Goal: Transaction & Acquisition: Book appointment/travel/reservation

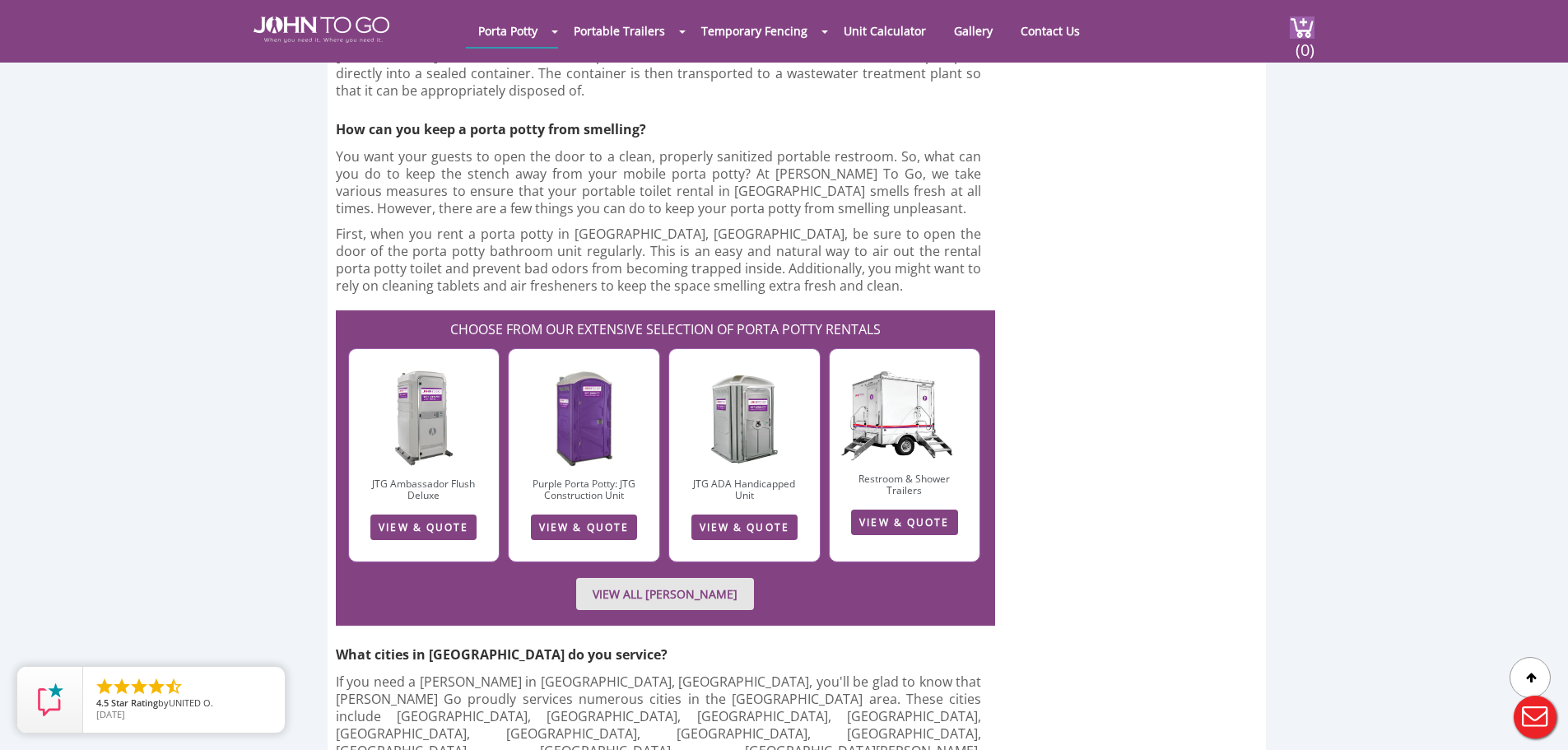
scroll to position [3255, 0]
click at [1061, 32] on link "Contact Us" at bounding box center [1050, 31] width 84 height 32
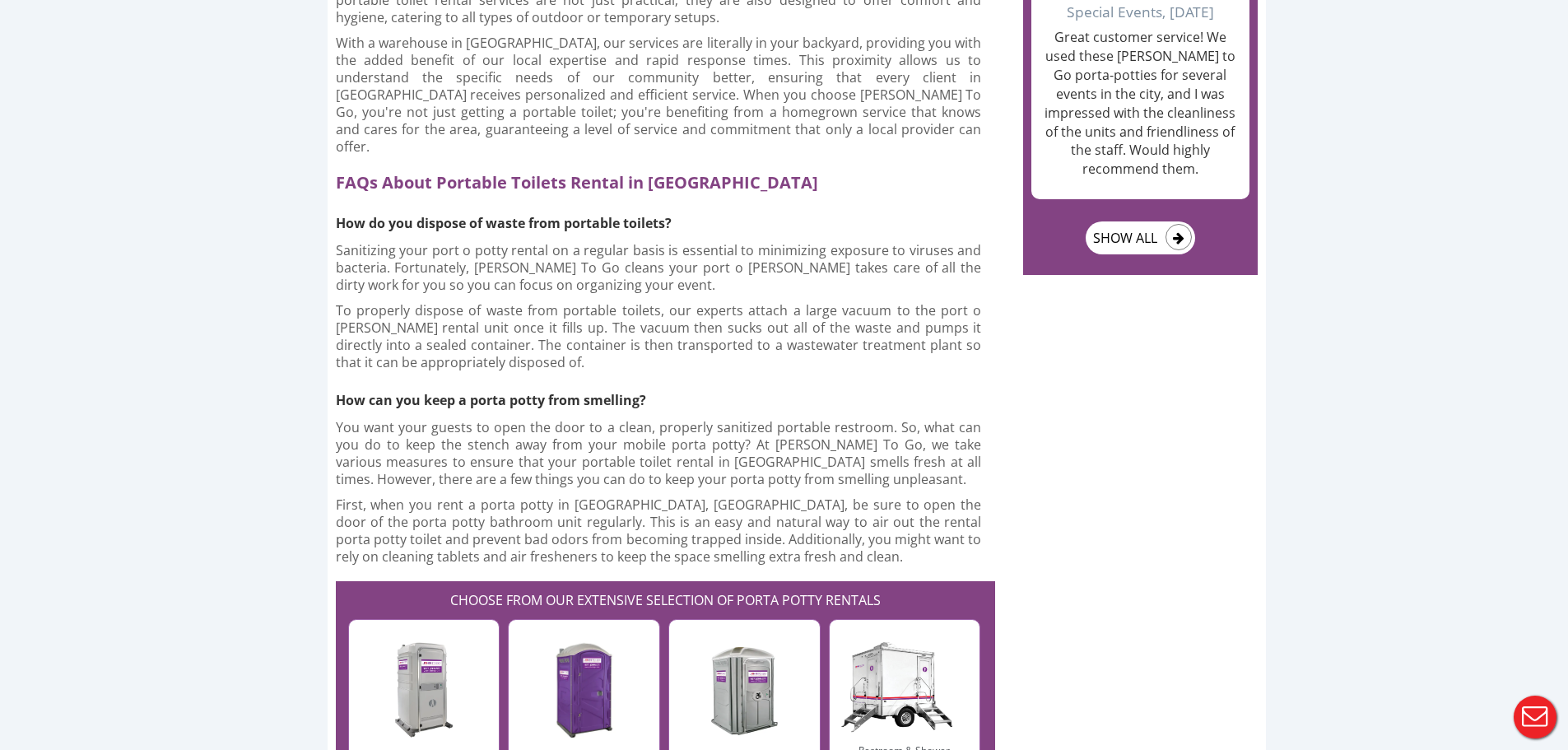
scroll to position [3255, 0]
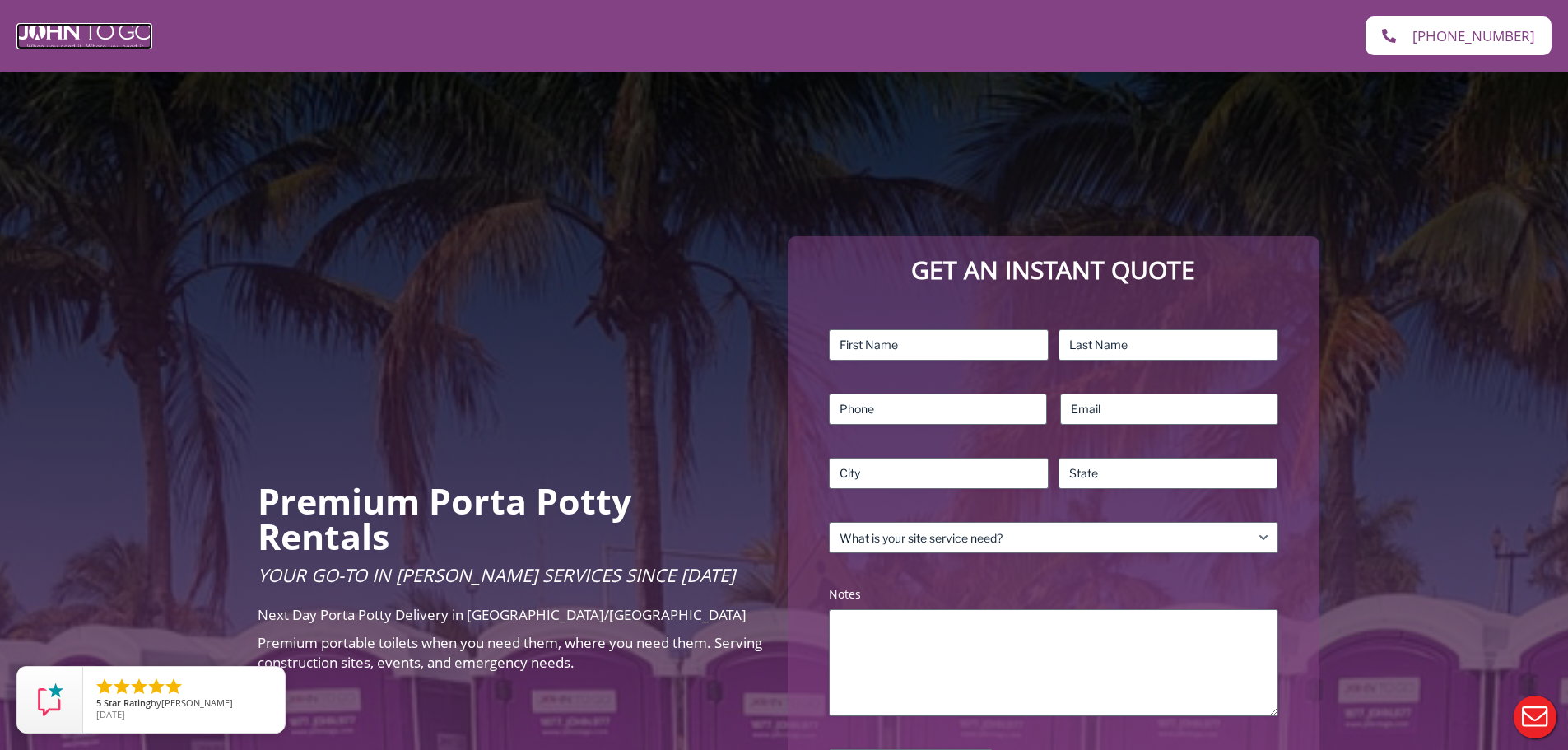
click at [123, 26] on img at bounding box center [84, 36] width 136 height 26
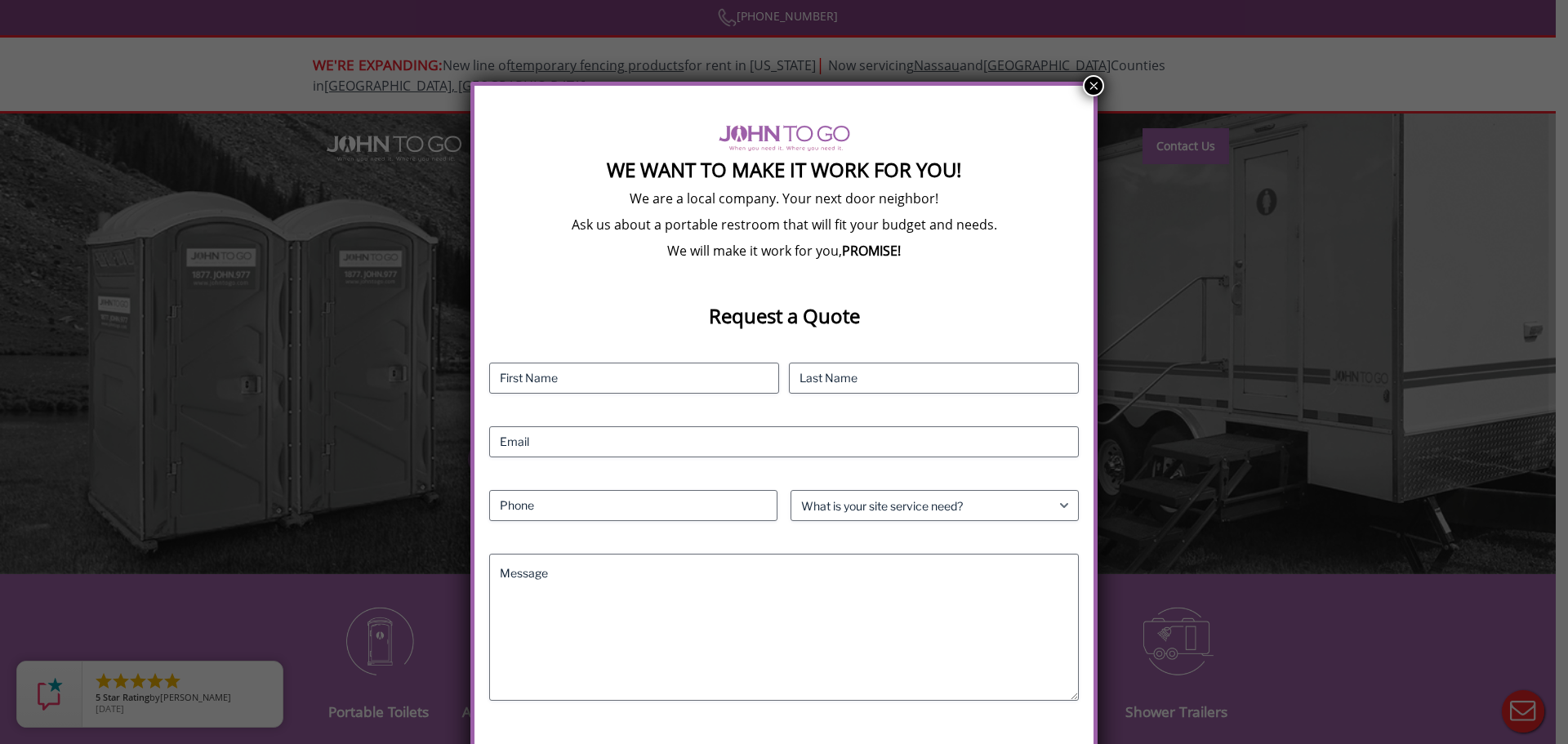
click at [1096, 89] on button "×" at bounding box center [1093, 86] width 21 height 21
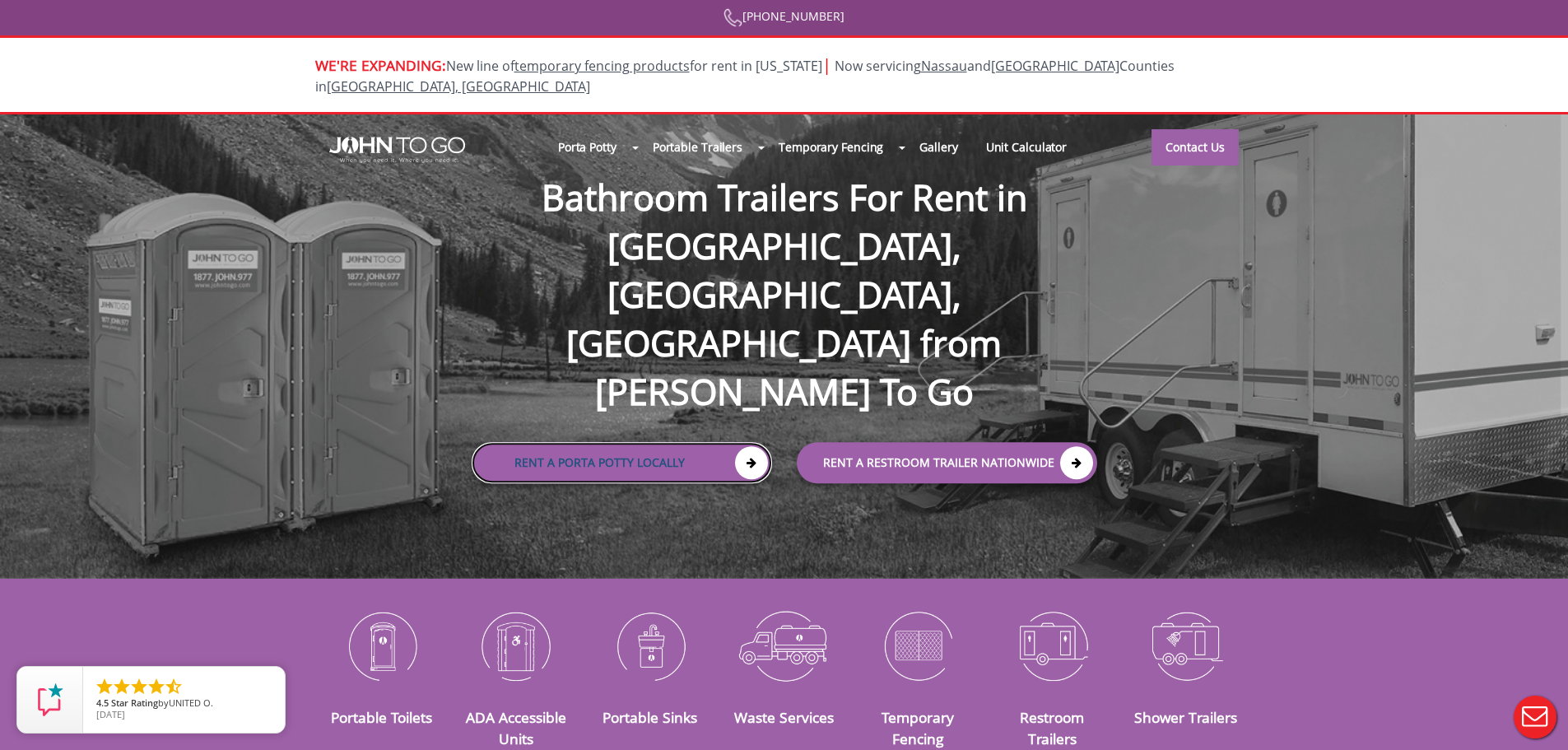
click at [578, 443] on link "Rent a Porta Potty Locally" at bounding box center [621, 463] width 300 height 41
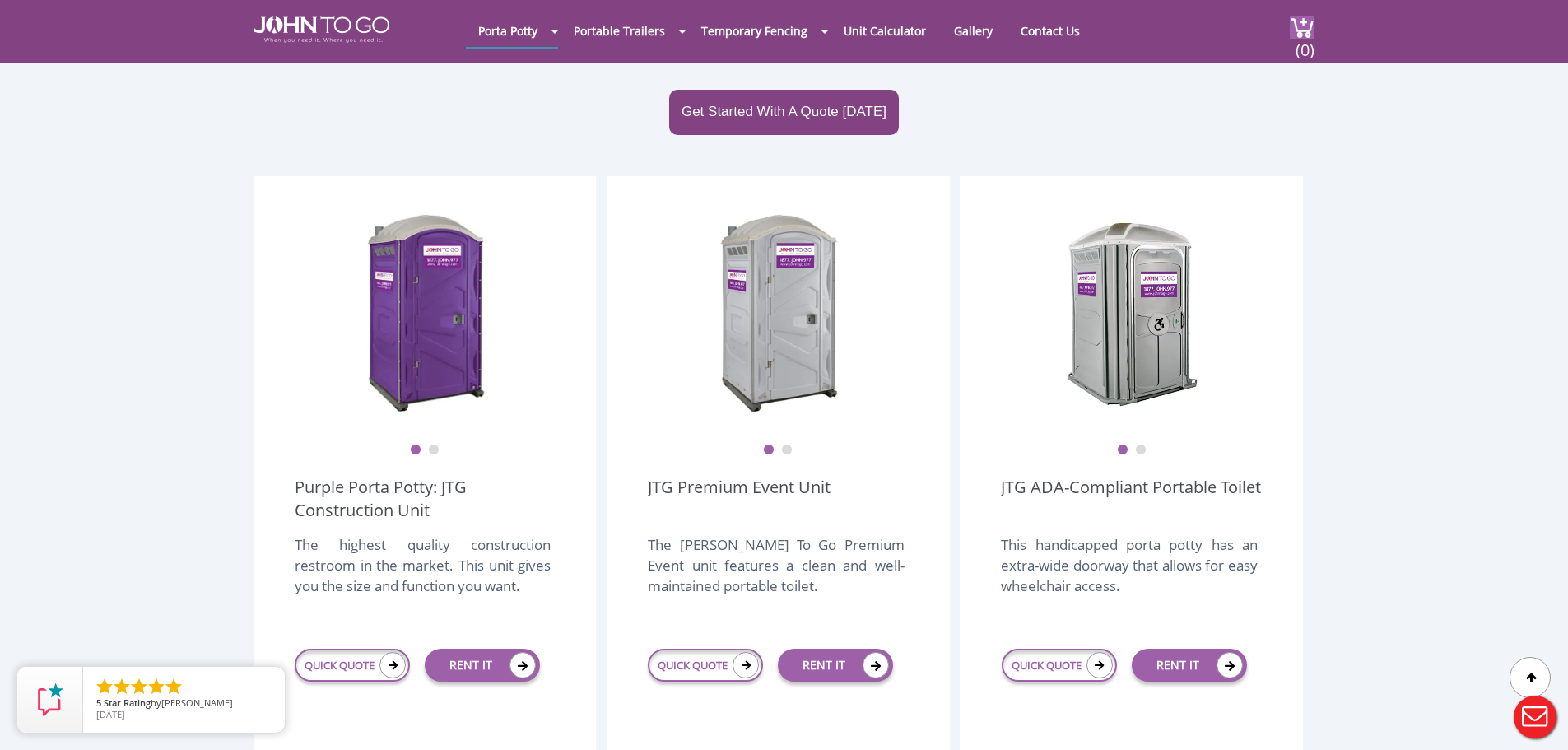
scroll to position [377, 0]
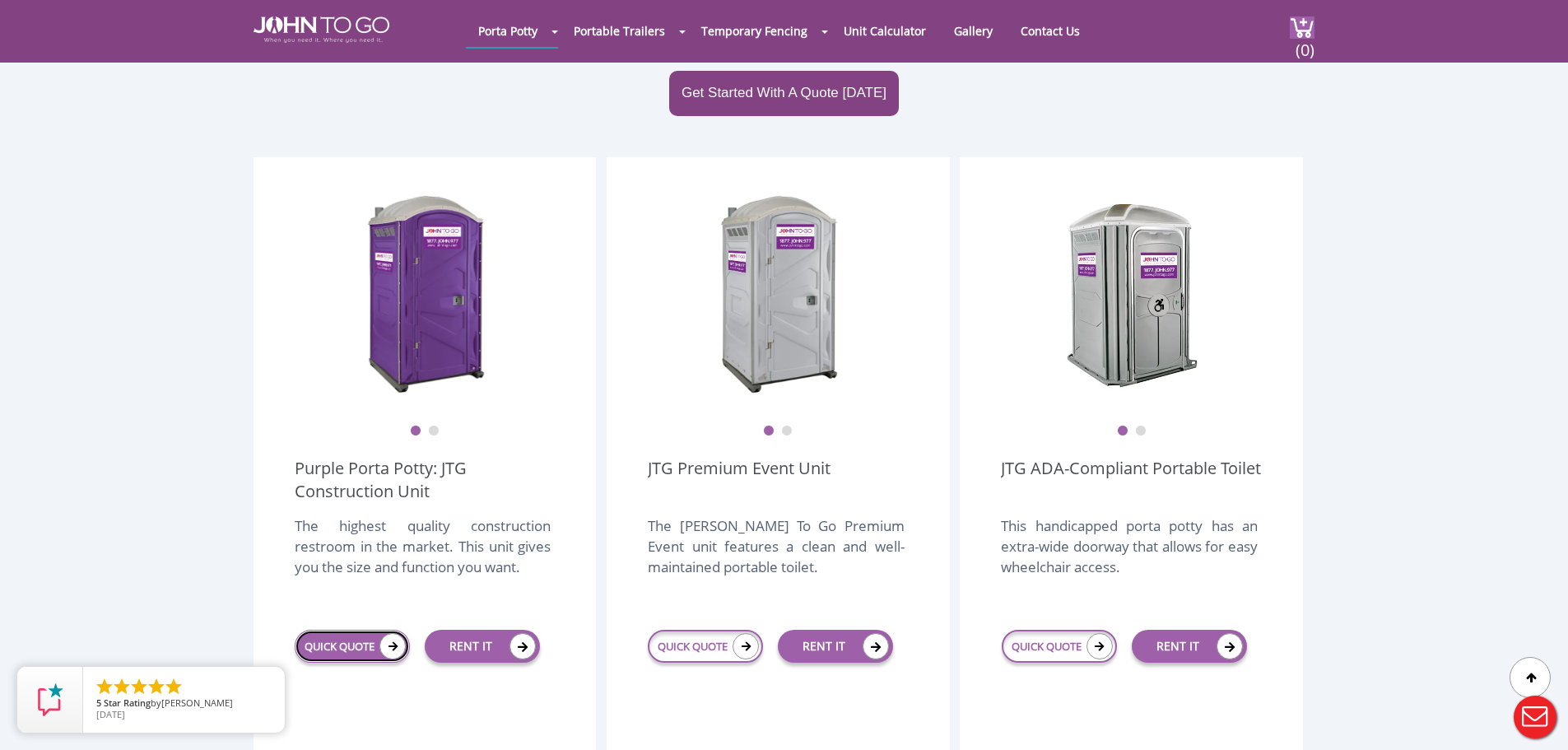
click at [395, 634] on icon at bounding box center [392, 646] width 26 height 26
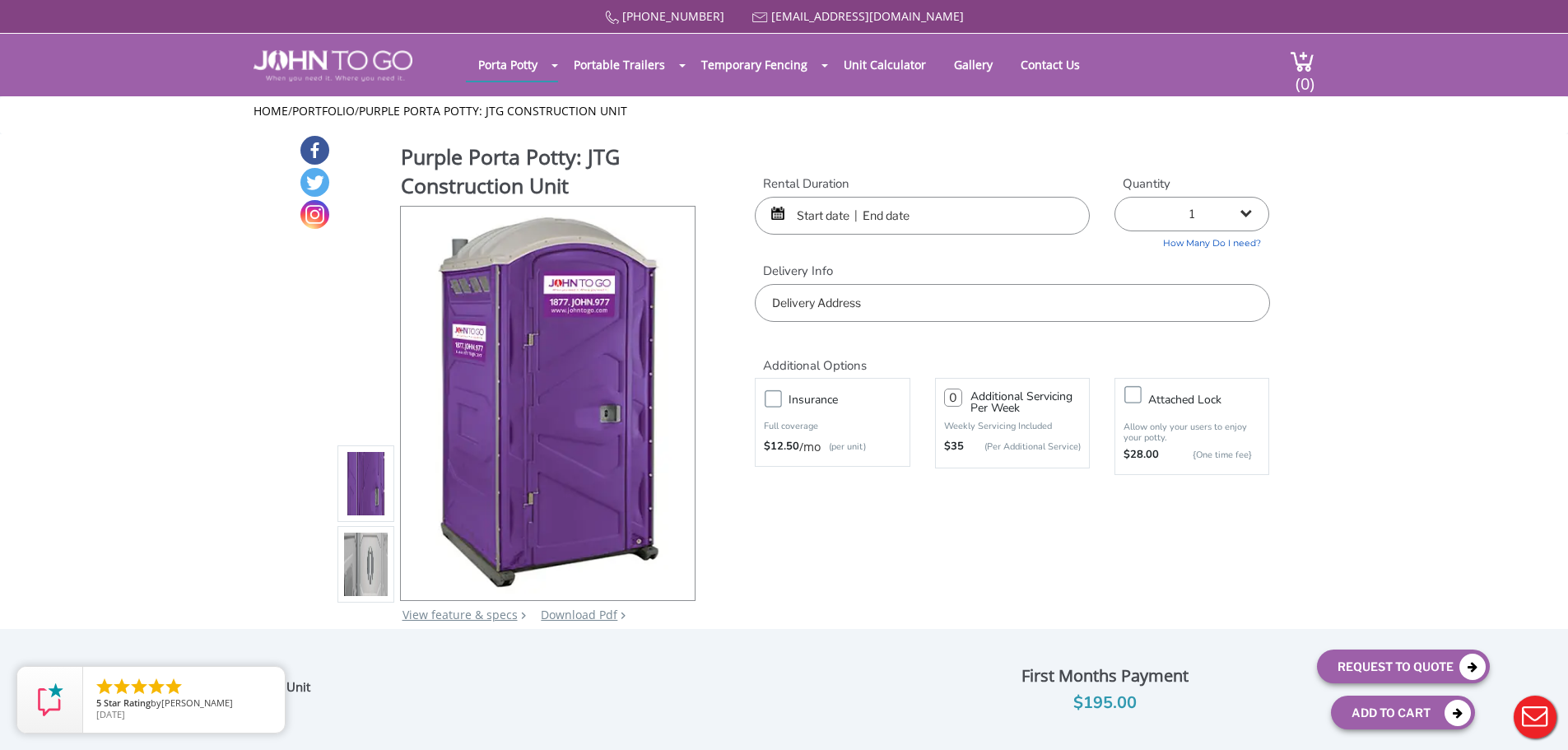
click at [363, 558] on img at bounding box center [366, 564] width 44 height 388
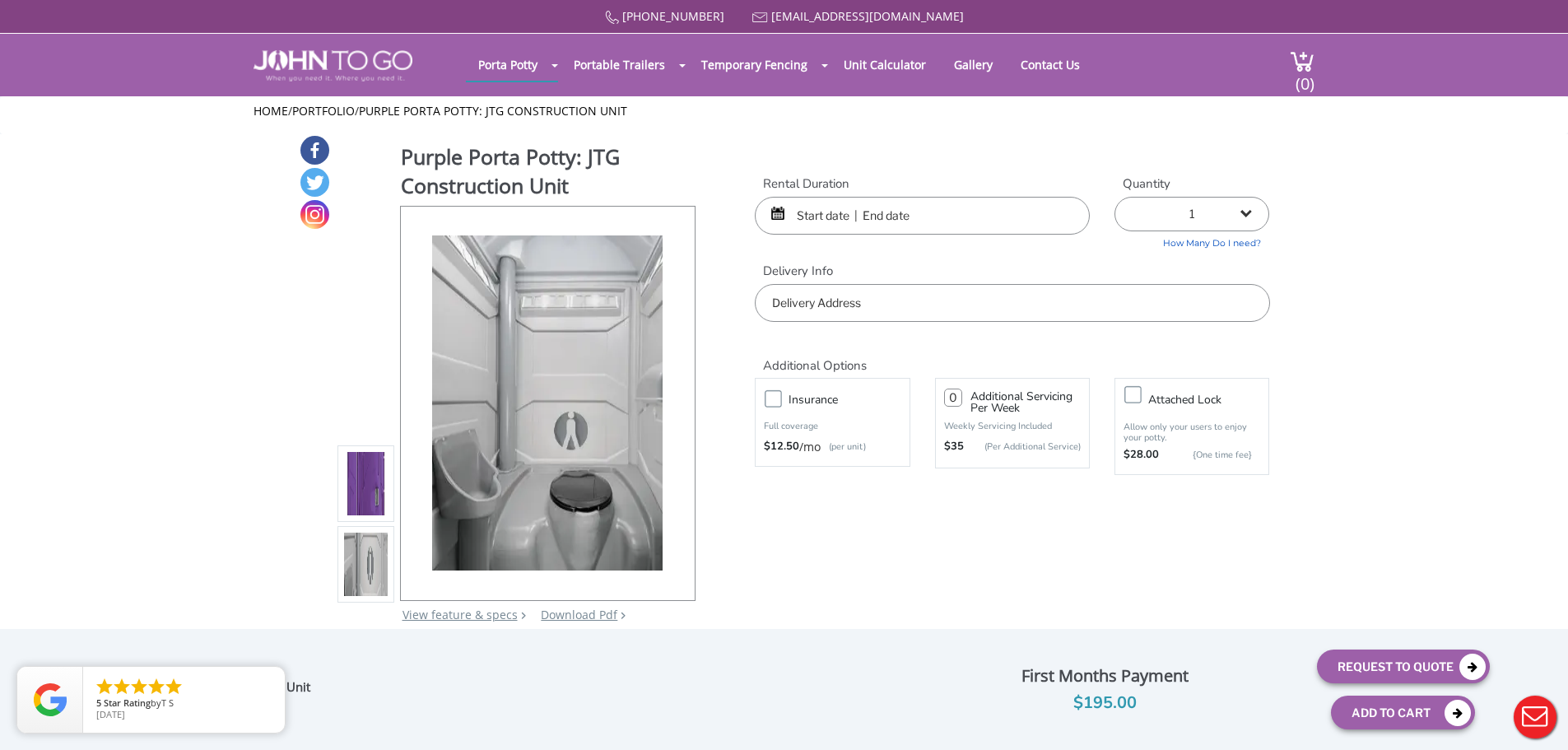
click at [368, 488] on img at bounding box center [366, 484] width 44 height 388
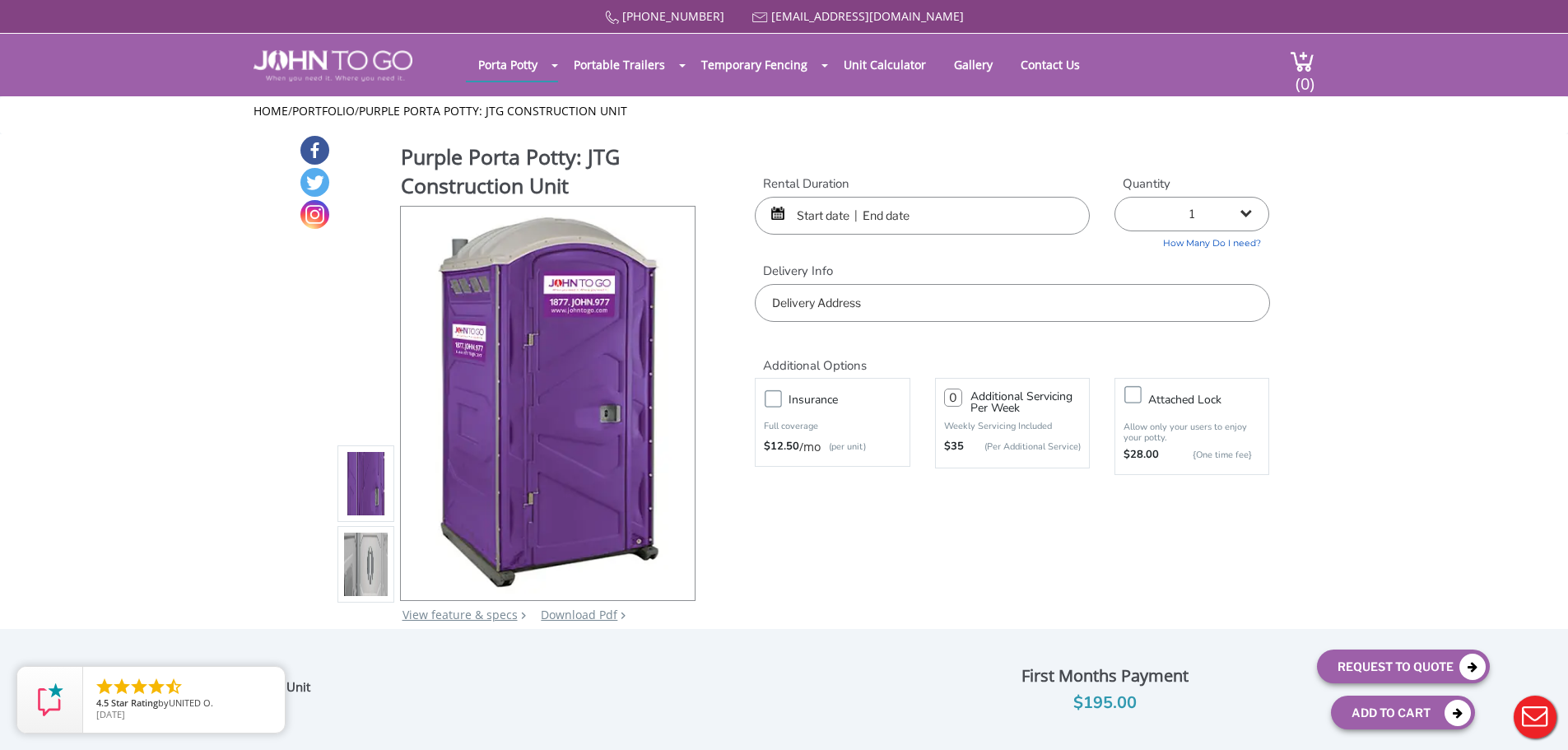
click at [828, 205] on input "text" at bounding box center [923, 215] width 335 height 38
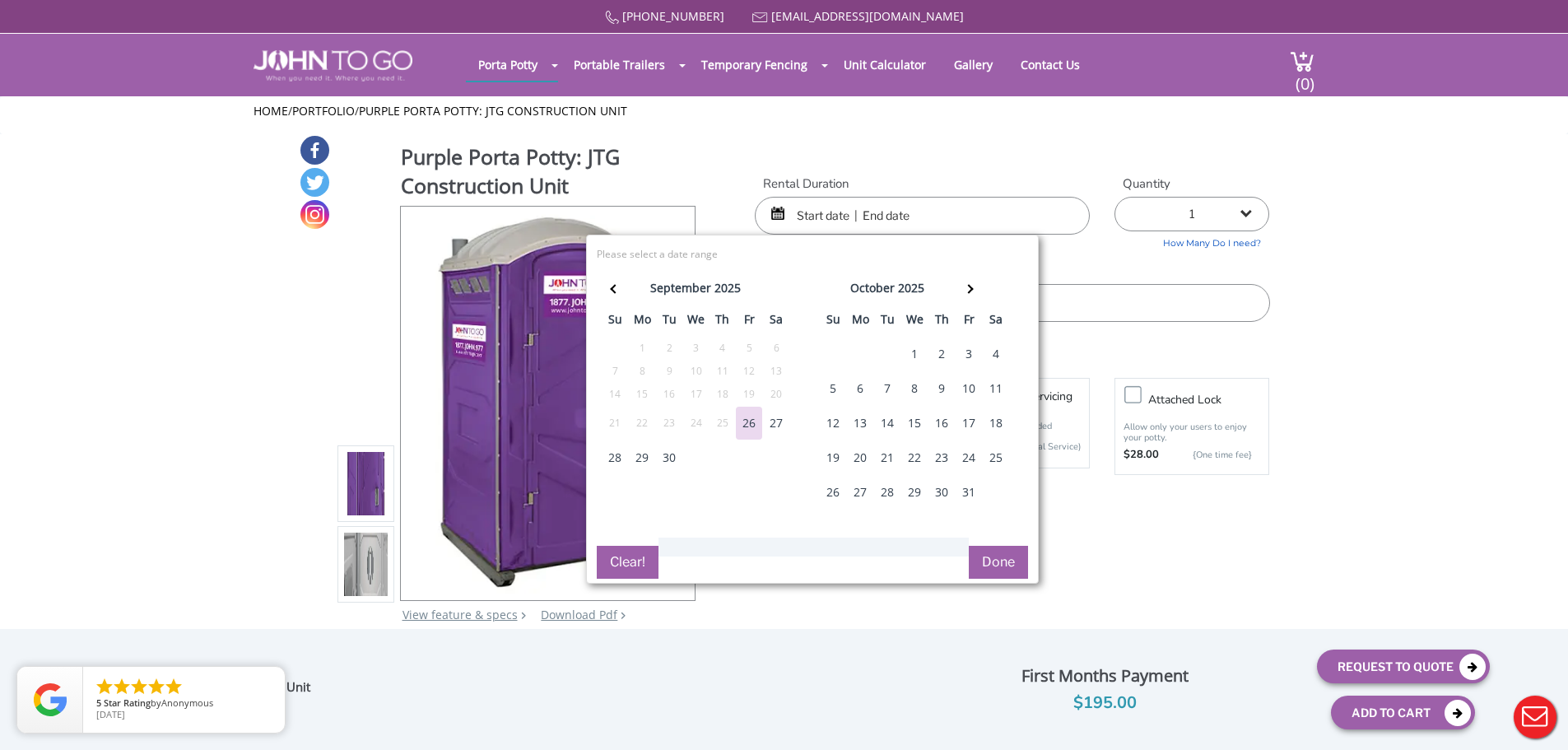
click at [643, 459] on div "29" at bounding box center [642, 458] width 26 height 33
click at [977, 288] on th at bounding box center [970, 290] width 27 height 33
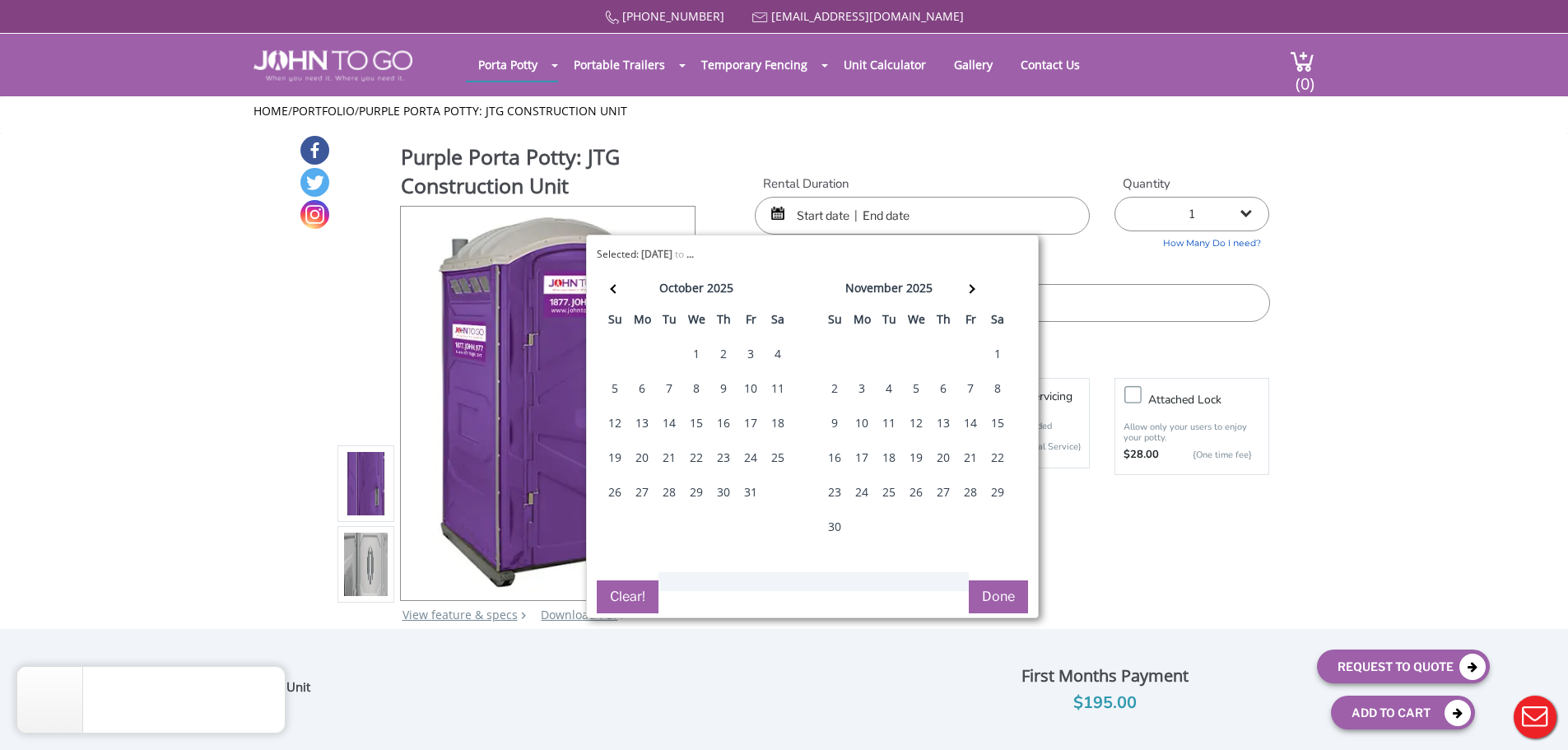
click at [977, 288] on th at bounding box center [971, 290] width 27 height 33
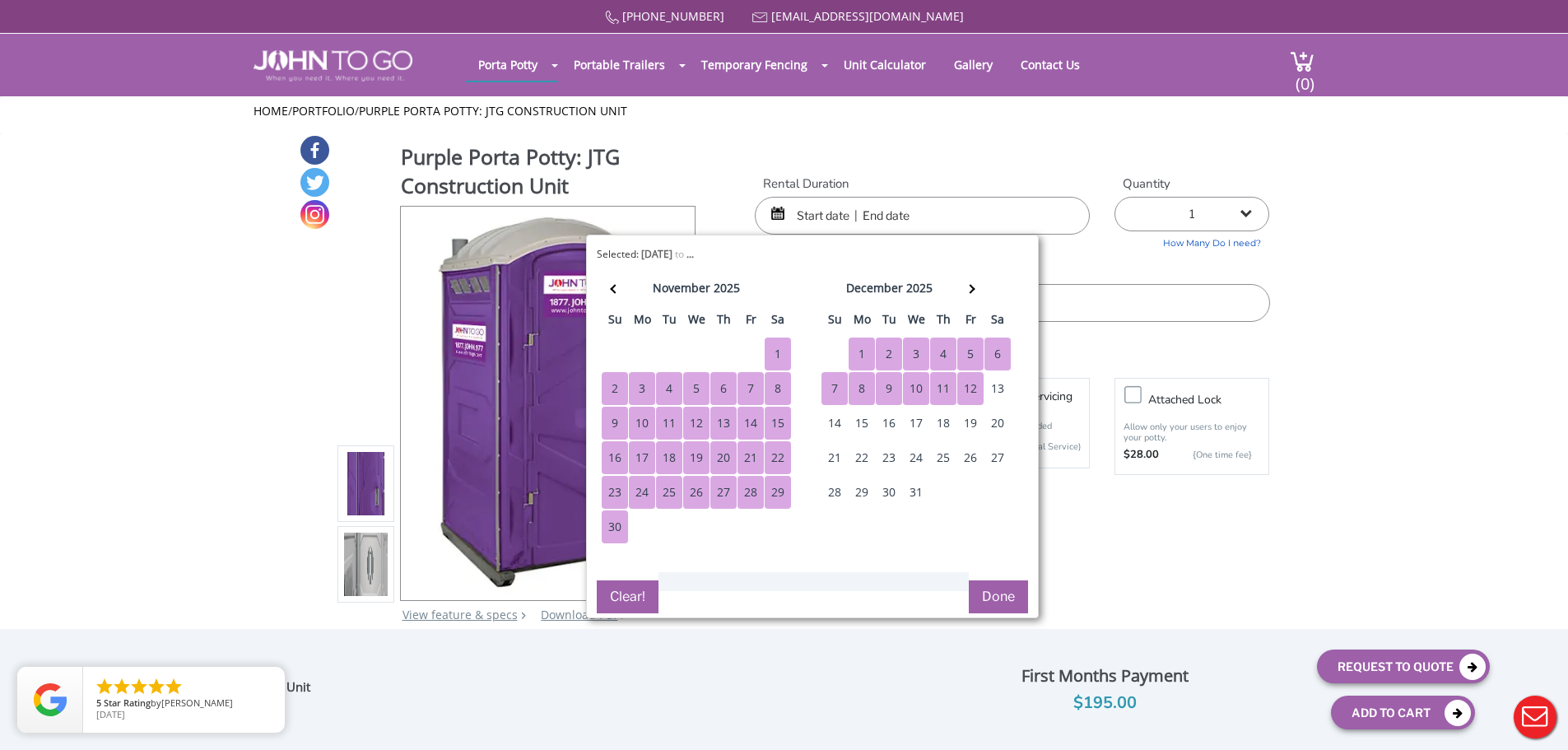
click at [973, 386] on div "12" at bounding box center [971, 389] width 26 height 33
type input "09/29/2025 to 12/12/2025"
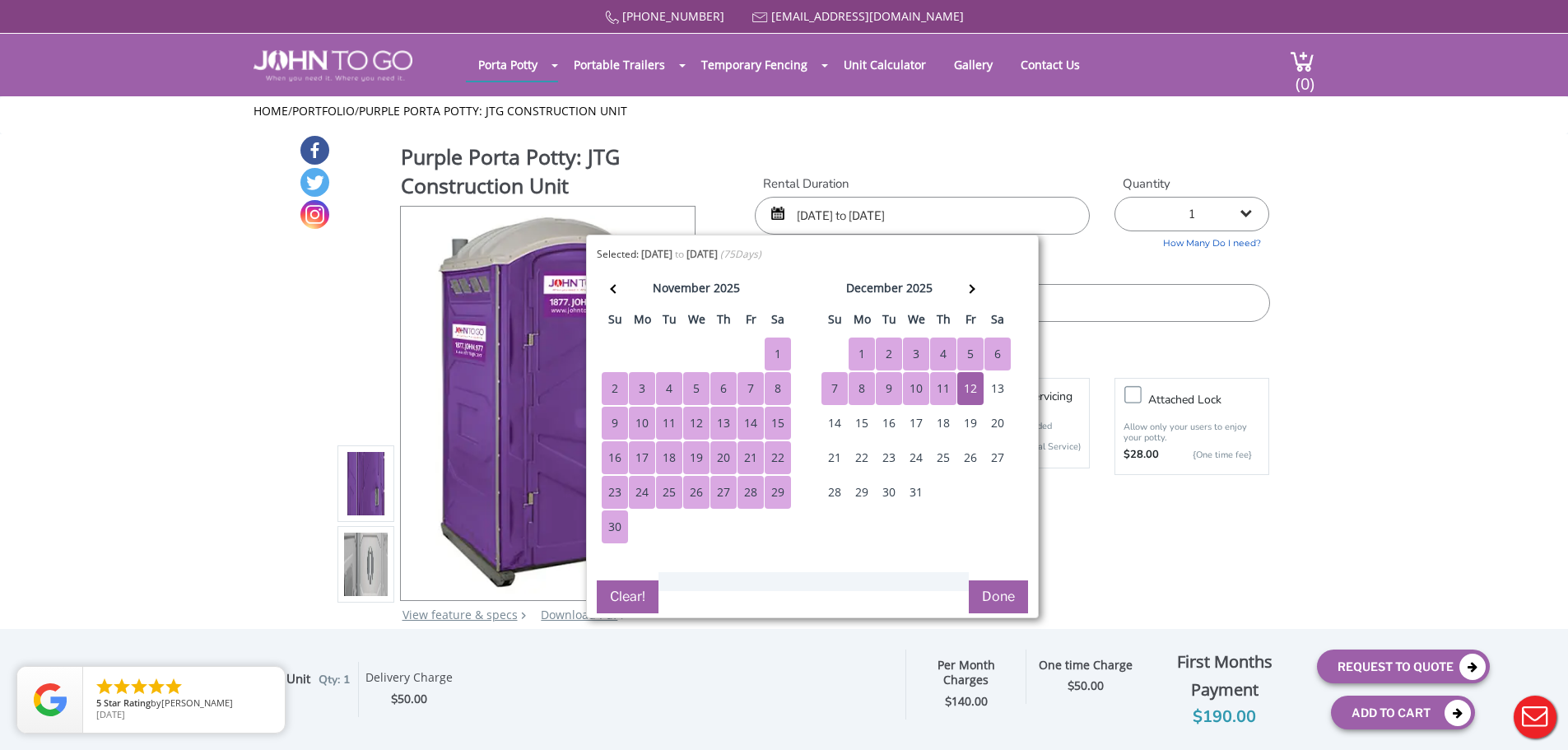
click at [997, 588] on button "Done" at bounding box center [998, 597] width 59 height 33
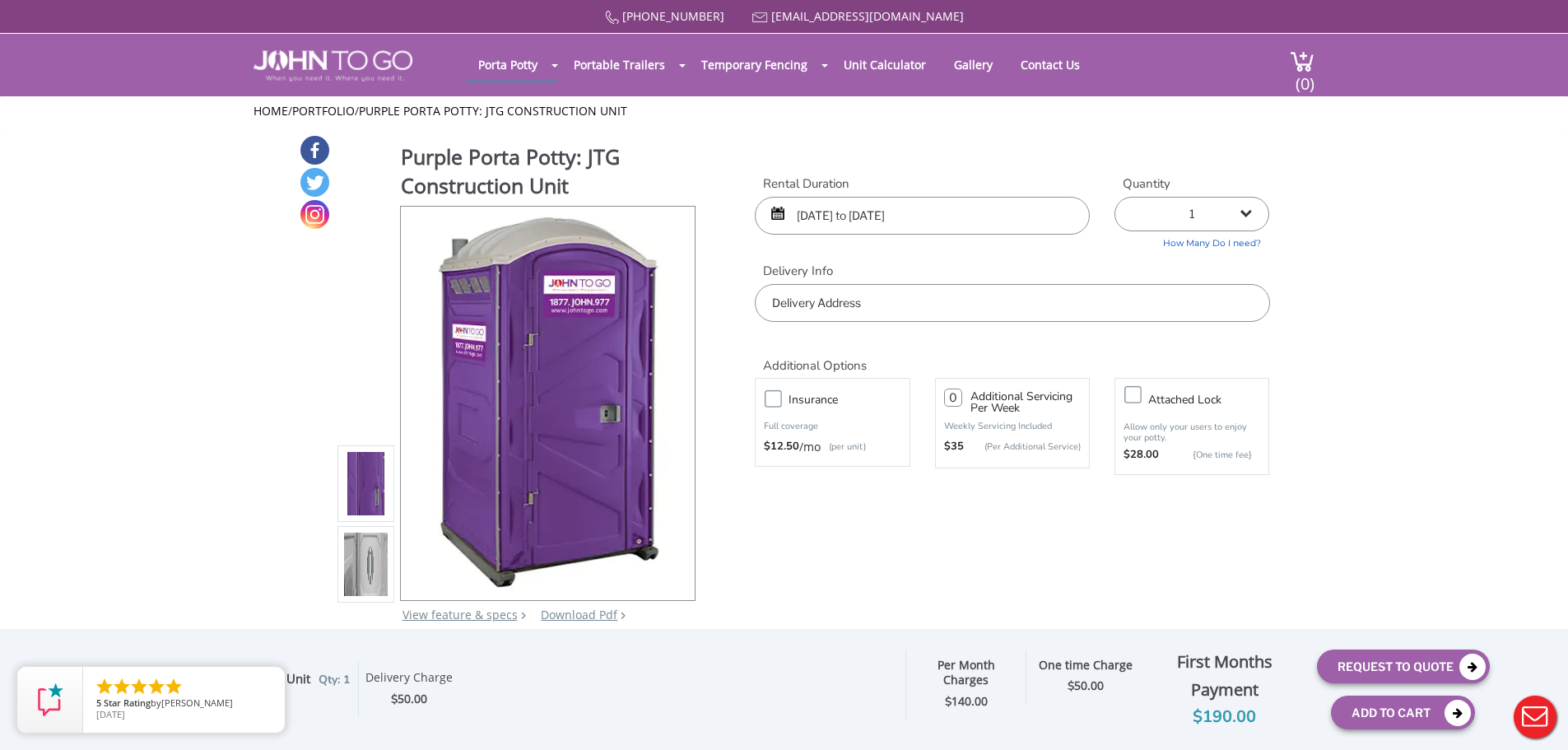
click at [905, 294] on input "text" at bounding box center [1012, 303] width 515 height 38
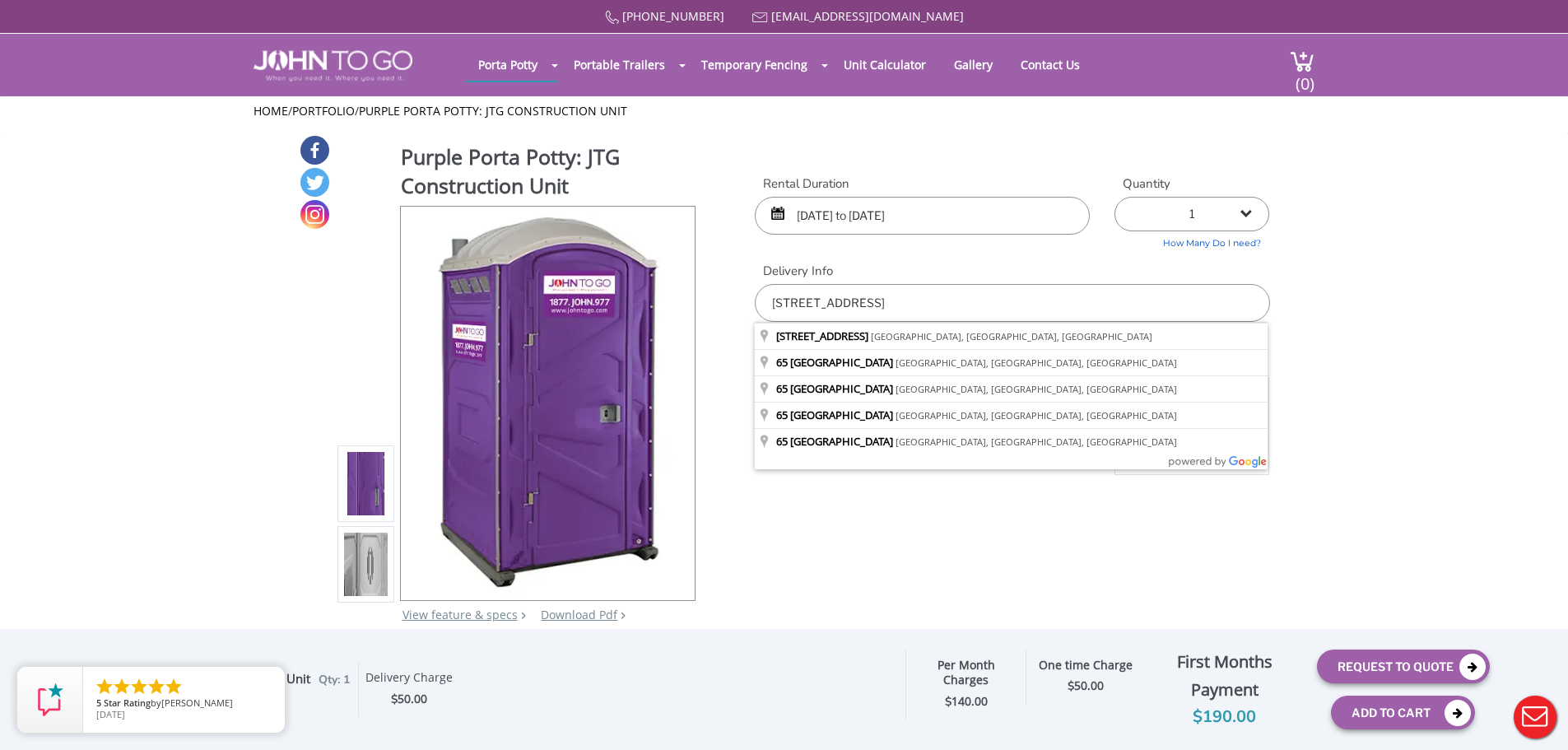
type input "[STREET_ADDRESS]"
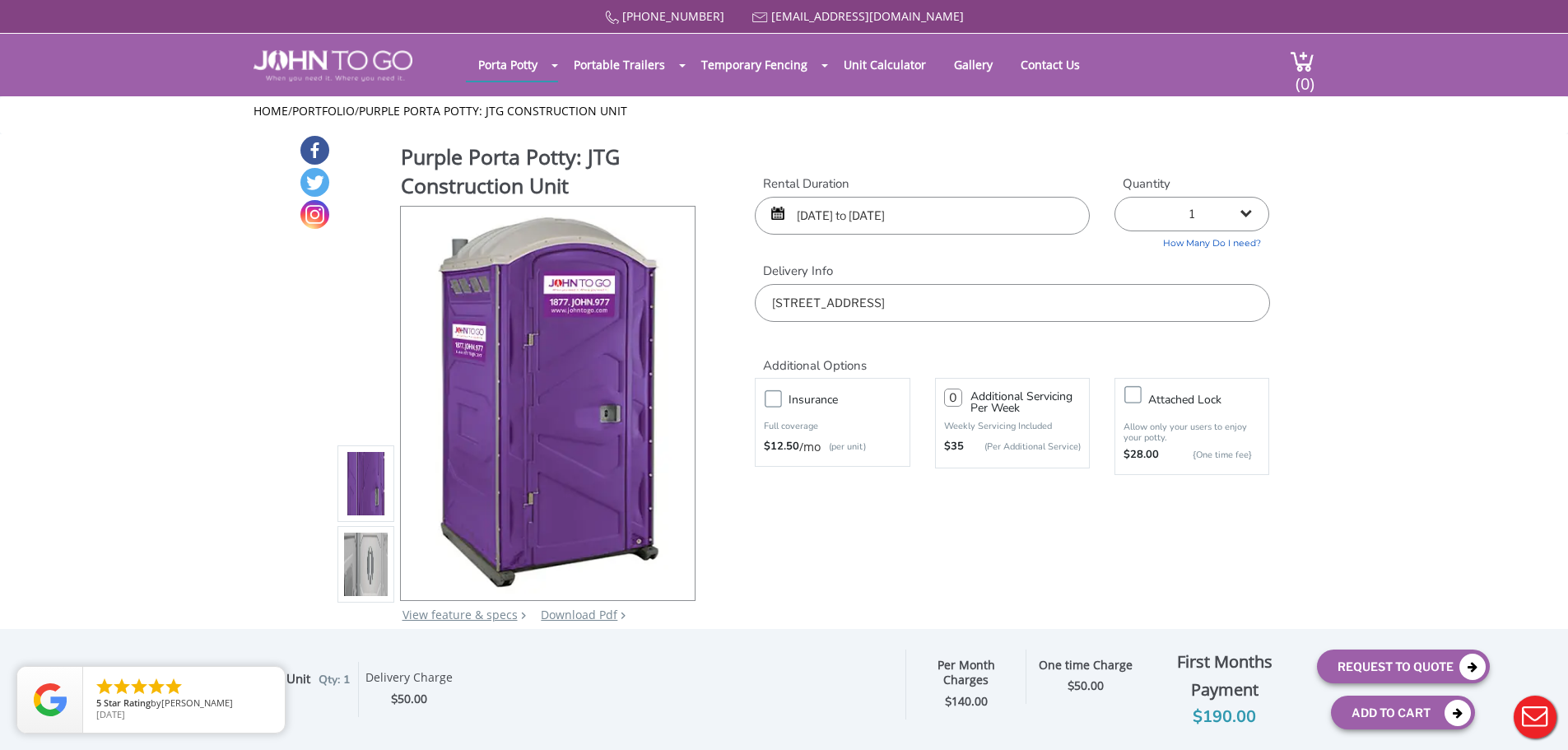
click at [957, 399] on input "number" at bounding box center [953, 398] width 18 height 18
click at [1140, 396] on label "Attached lock" at bounding box center [1208, 399] width 137 height 21
click at [0, 0] on input "Attached lock" at bounding box center [0, 0] width 0 height 0
click at [780, 396] on label "Insurance" at bounding box center [849, 399] width 137 height 21
click at [0, 0] on input "Insurance" at bounding box center [0, 0] width 0 height 0
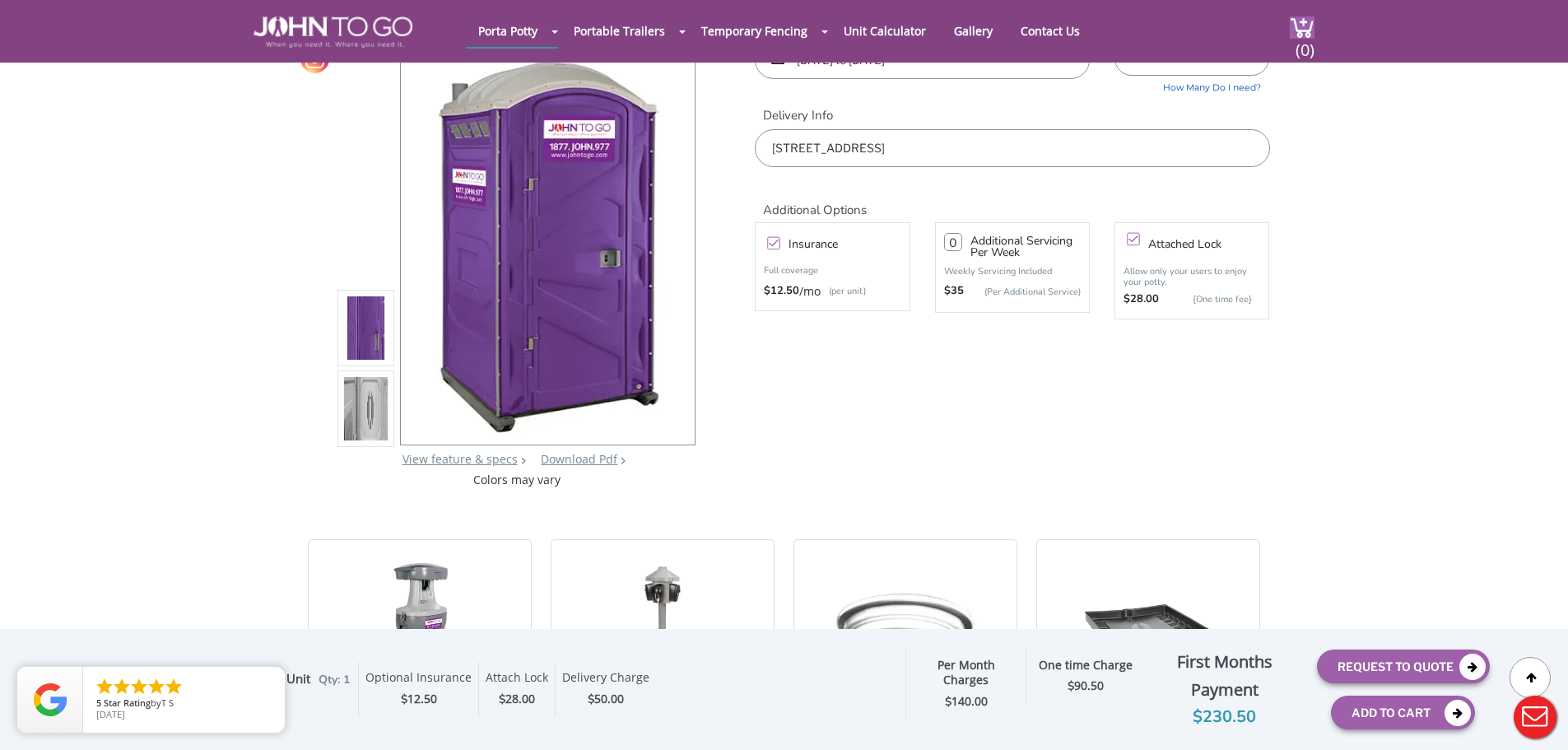
scroll to position [90, 0]
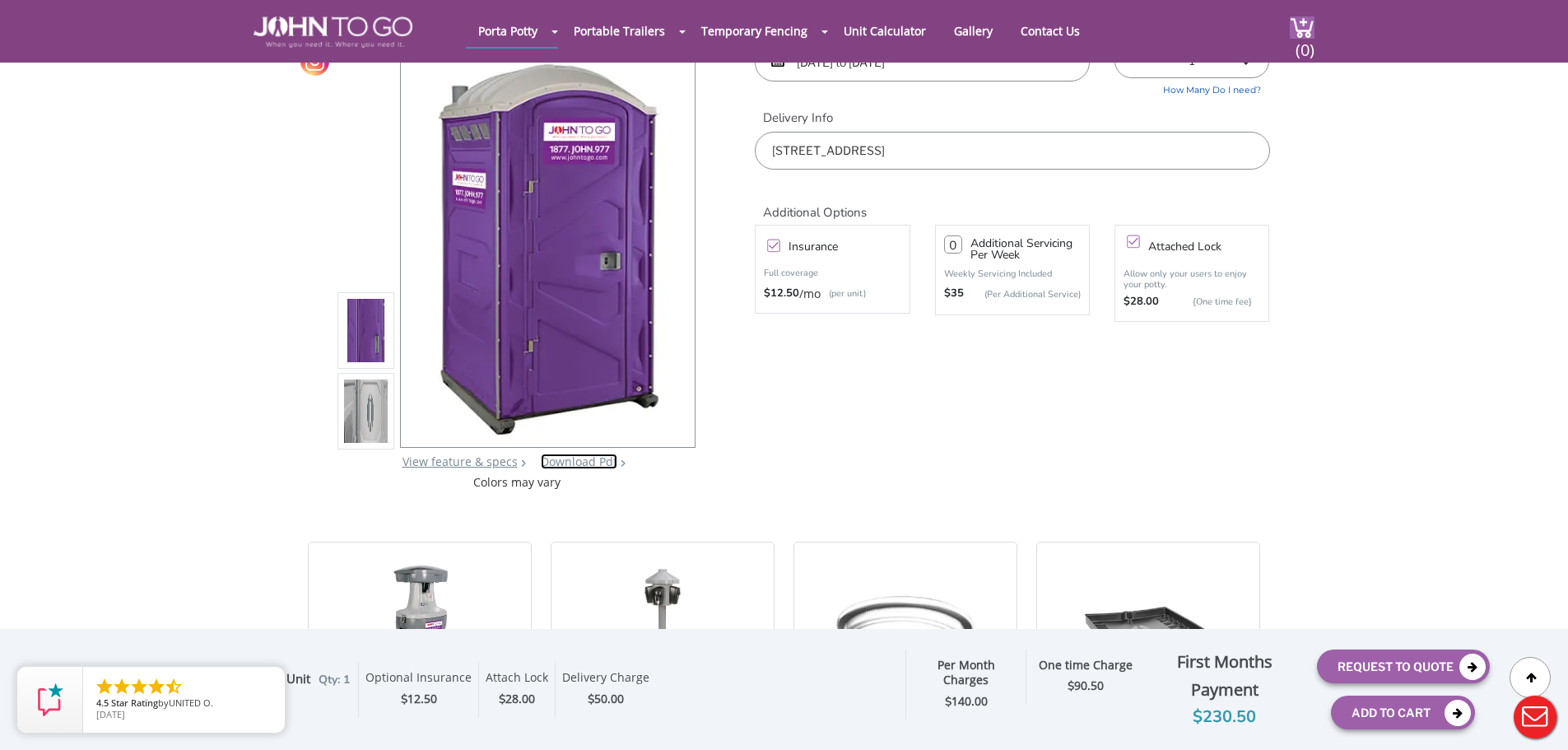
click at [564, 469] on link "Download Pdf" at bounding box center [579, 461] width 77 height 15
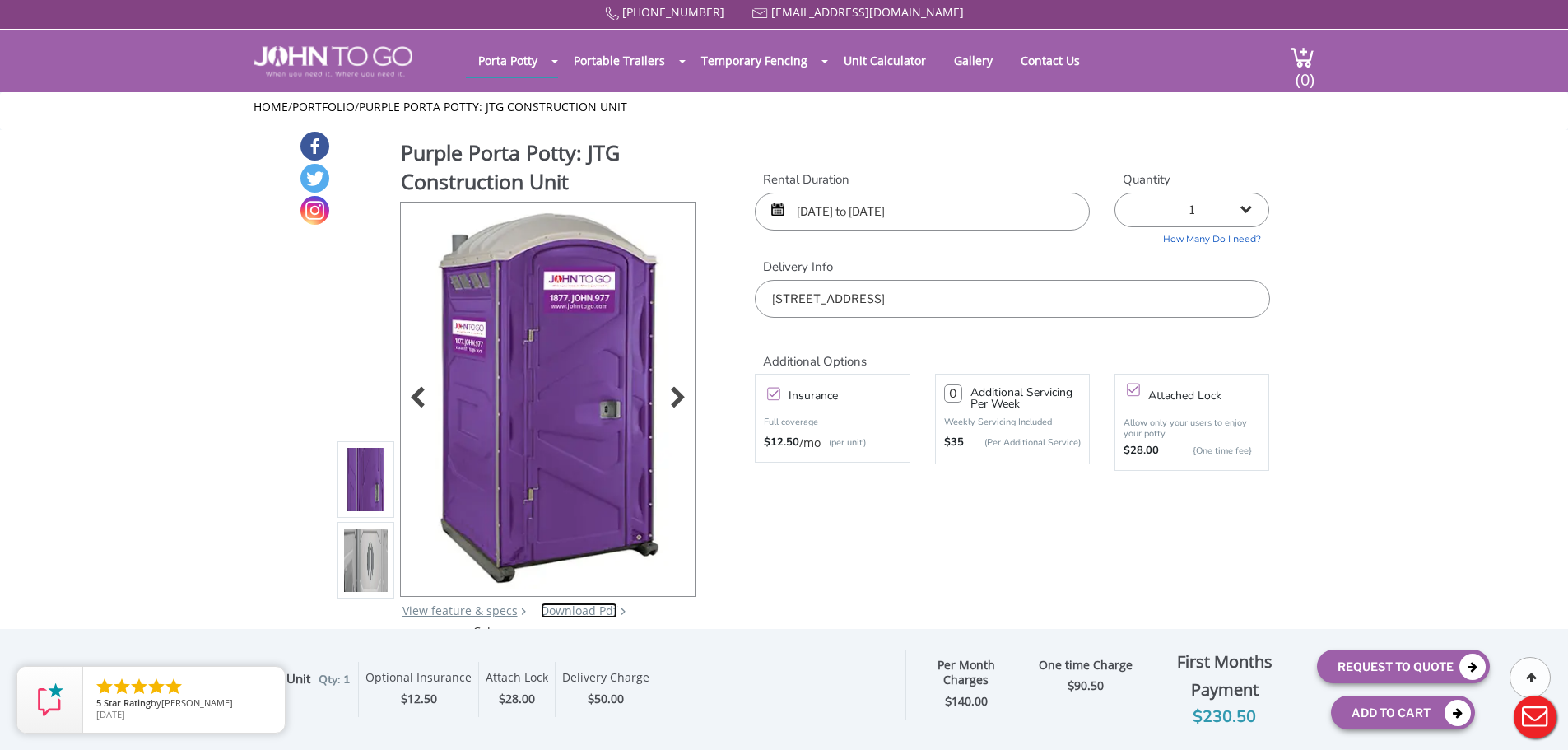
scroll to position [0, 0]
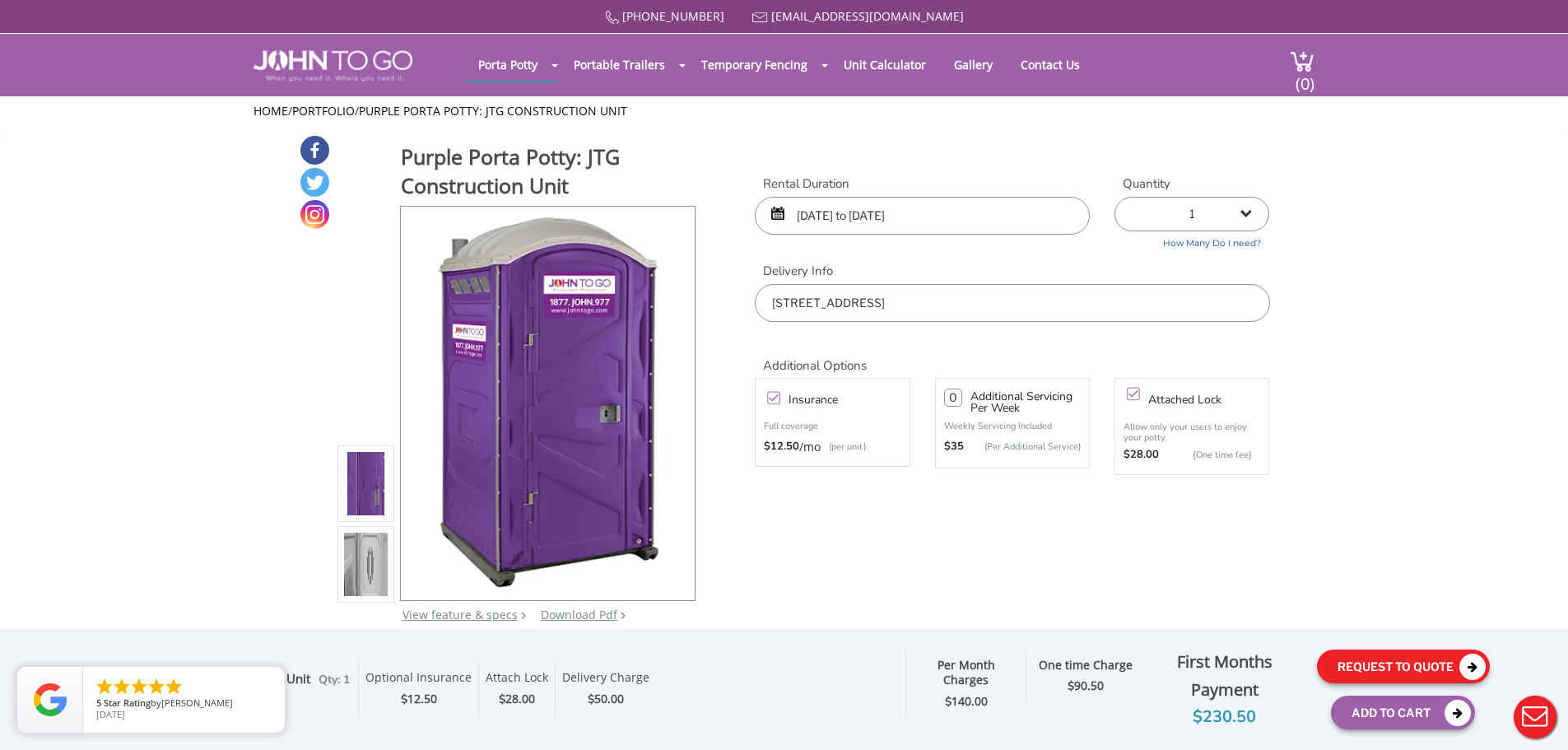
click at [1385, 663] on button "Request To Quote" at bounding box center [1404, 666] width 173 height 33
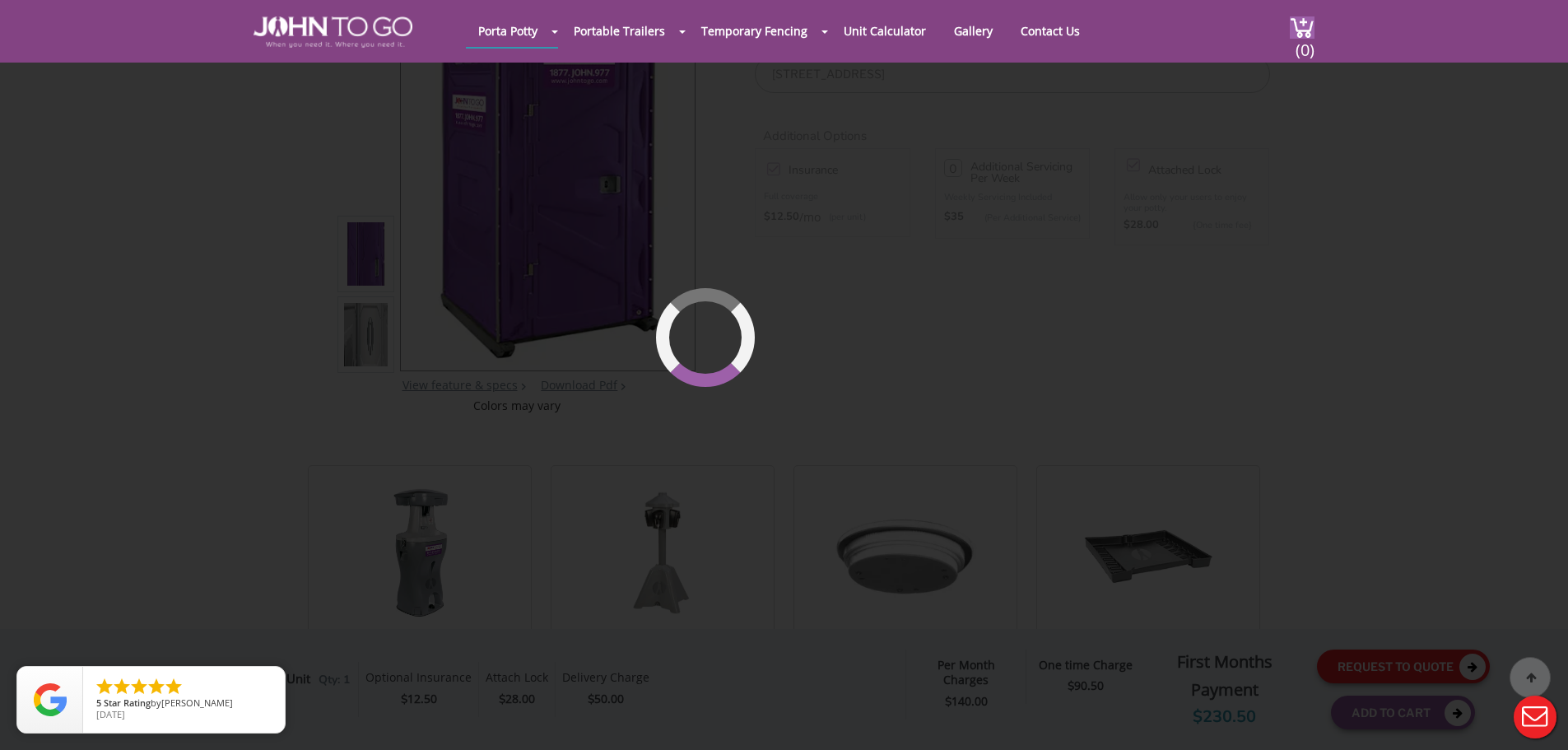
scroll to position [176, 0]
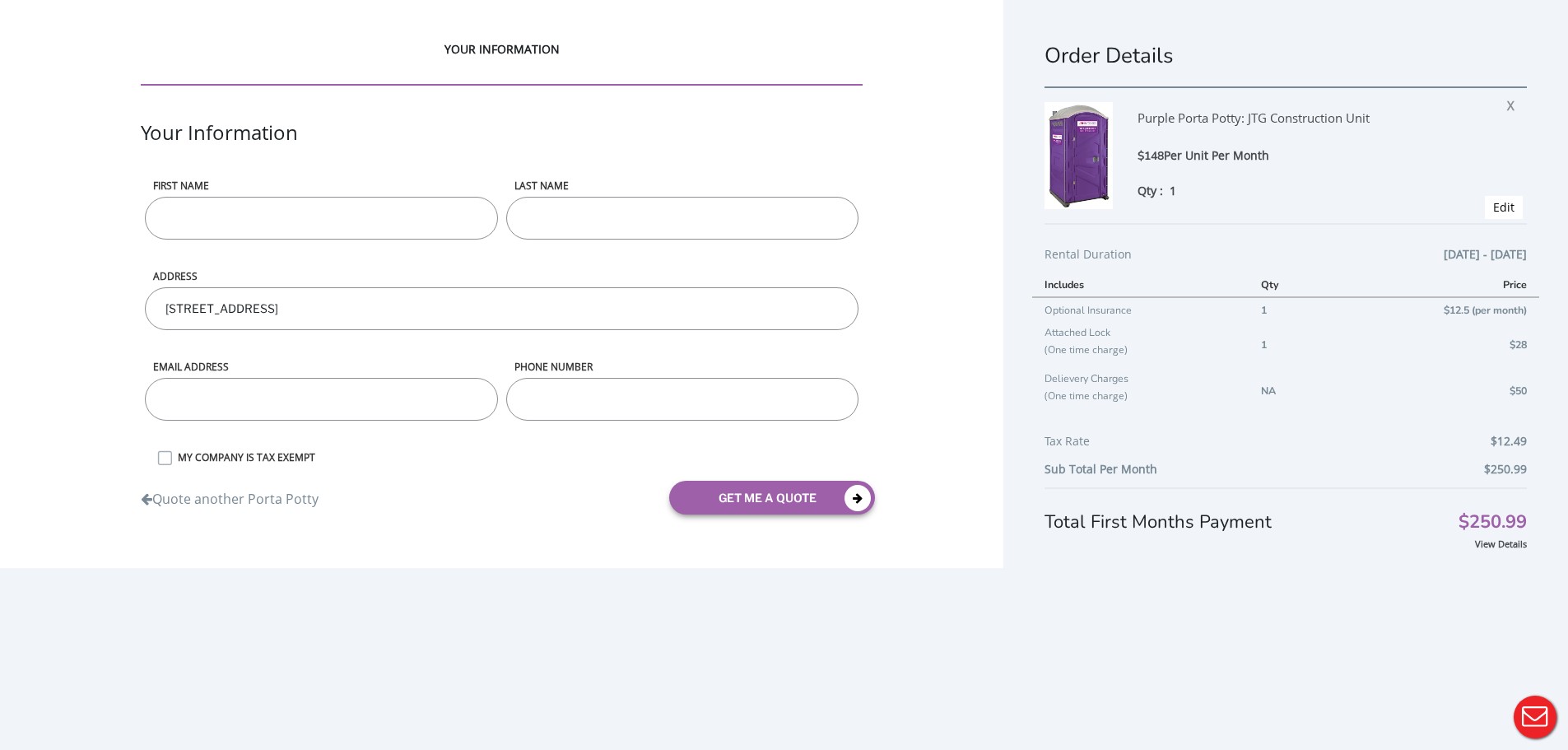
click at [351, 233] on input "First name" at bounding box center [321, 218] width 352 height 43
type input "[PERSON_NAME]"
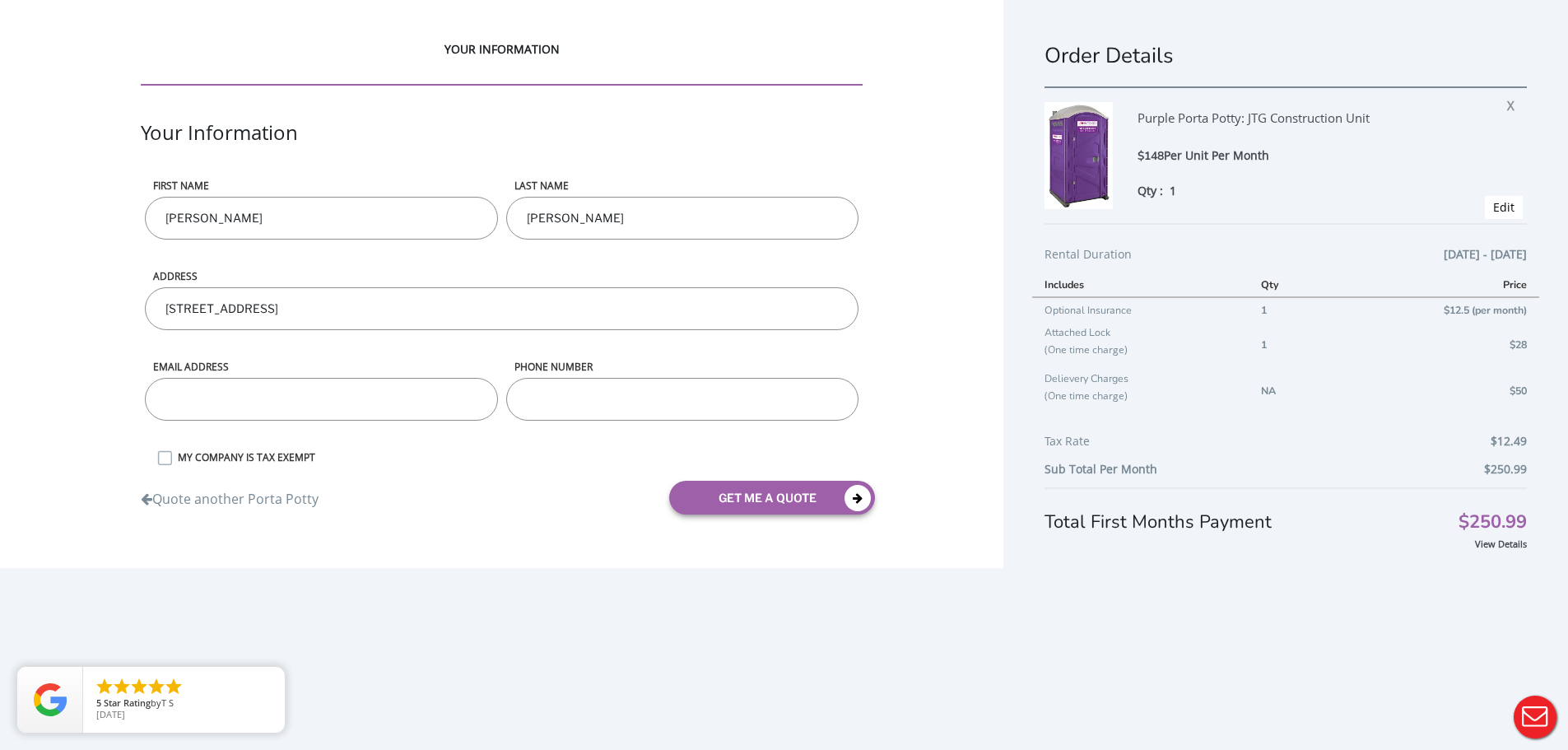
click at [339, 402] on input "email" at bounding box center [321, 399] width 352 height 43
type input "[PERSON_NAME][EMAIL_ADDRESS][DOMAIN_NAME]"
click at [569, 386] on input "phone number" at bounding box center [682, 399] width 352 height 43
type input "5512593483"
click at [731, 500] on button "get me a quote" at bounding box center [772, 498] width 205 height 33
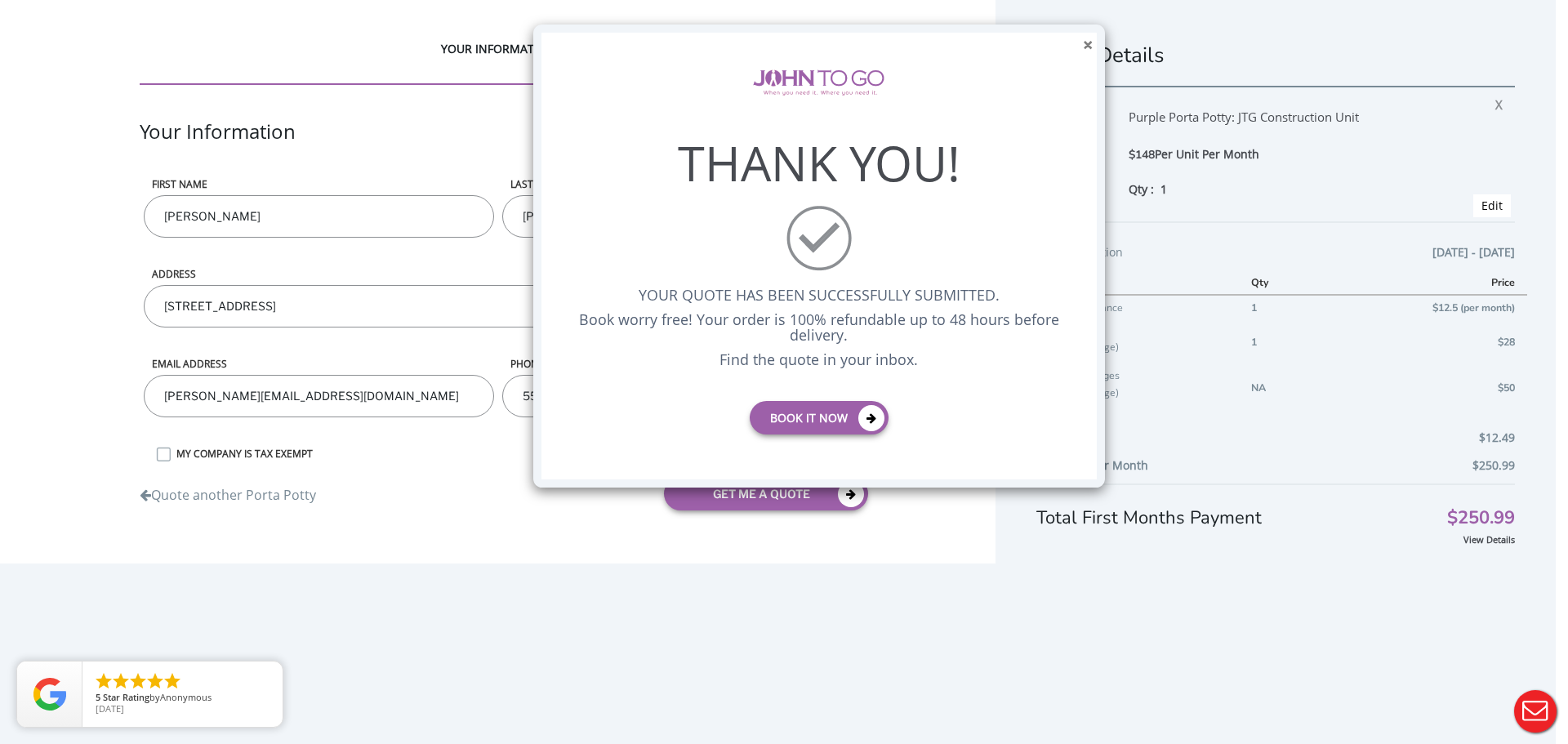
click at [1086, 46] on button "×" at bounding box center [1087, 45] width 10 height 17
